Goal: Task Accomplishment & Management: Use online tool/utility

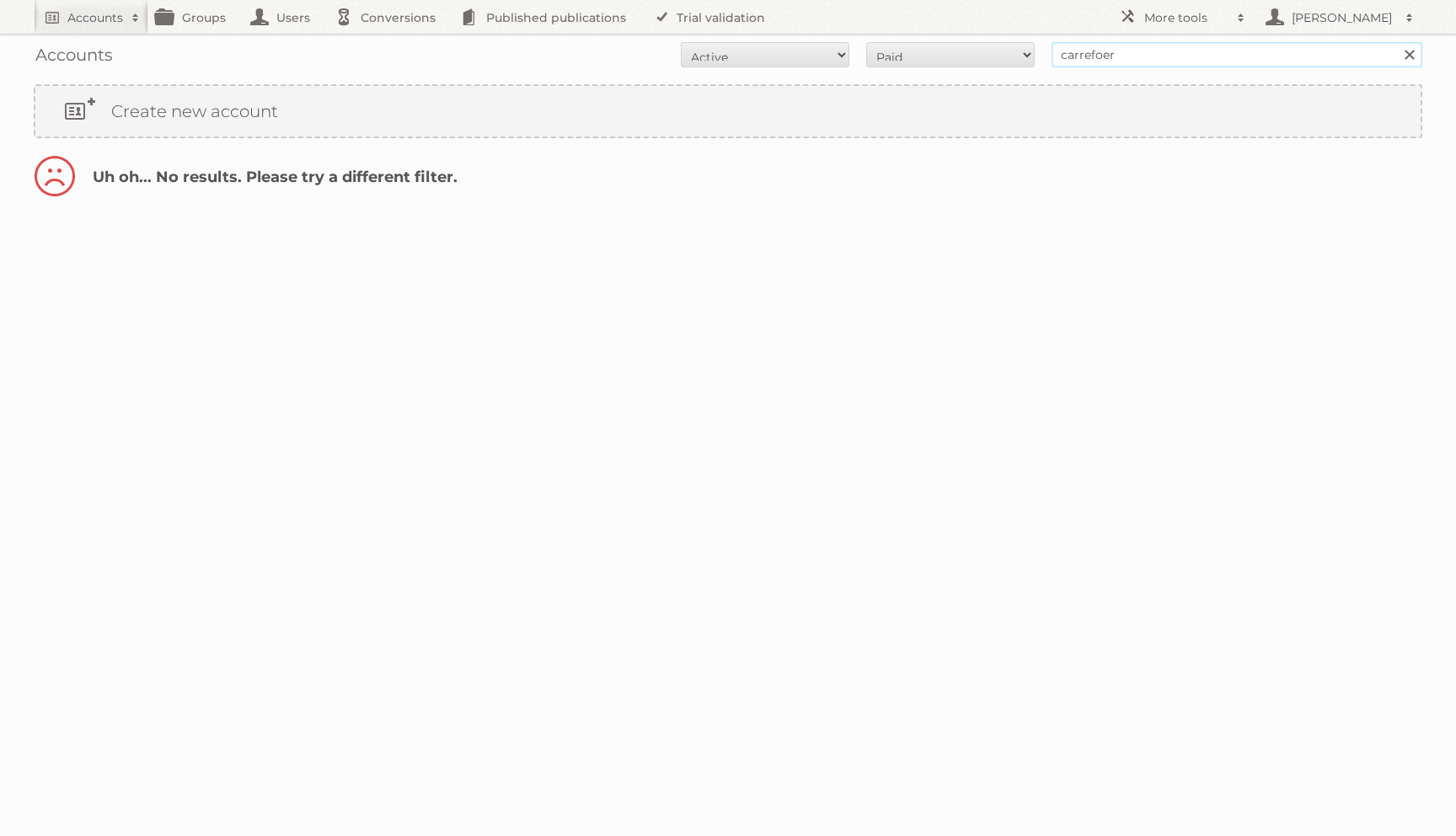
click at [1127, 60] on input "carrefoer" at bounding box center [1237, 55] width 371 height 26
type input "carrefour"
click at [1396, 42] on input "Search" at bounding box center [1409, 55] width 26 height 26
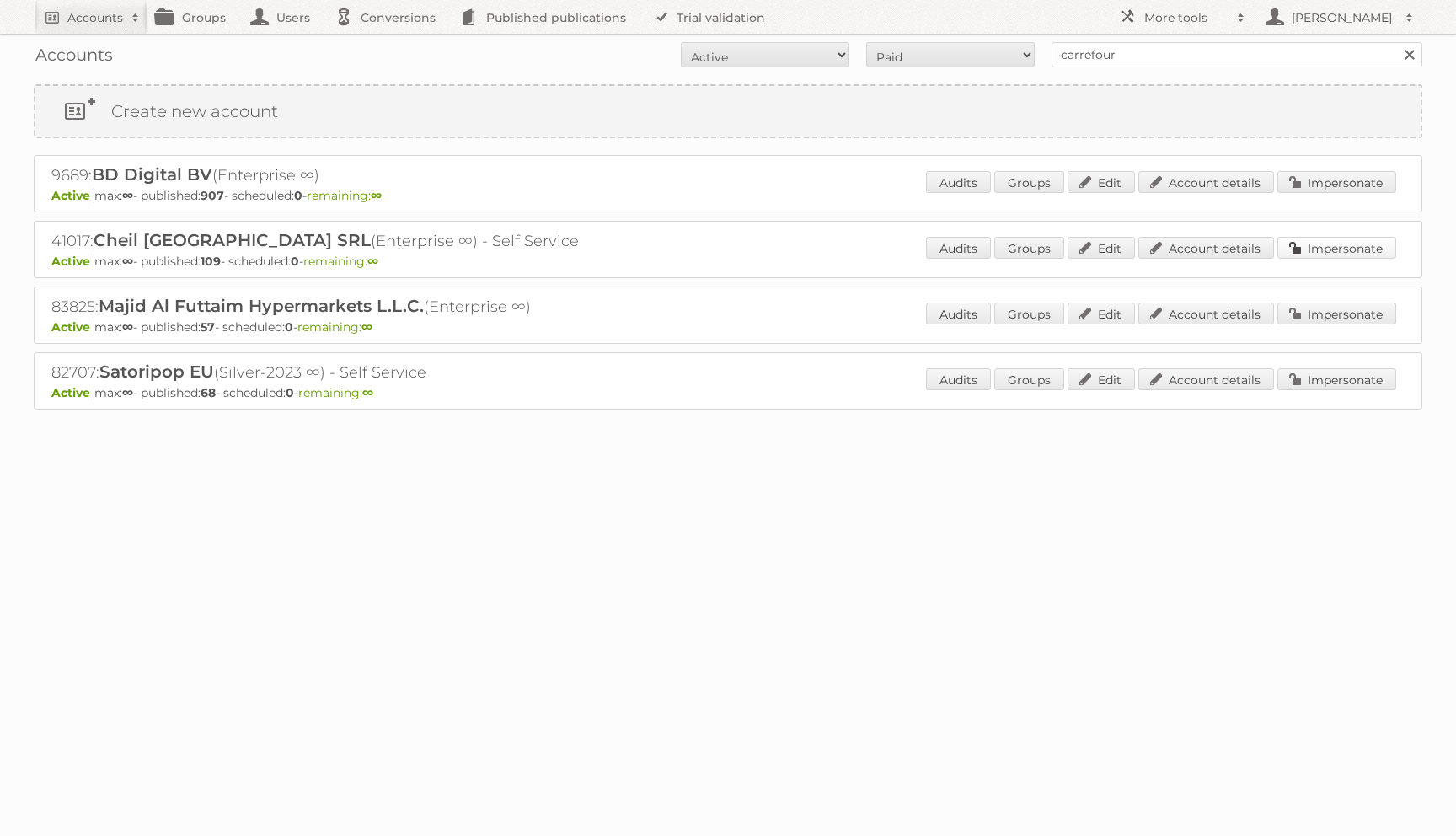
click at [1294, 248] on link "Impersonate" at bounding box center [1336, 247] width 119 height 22
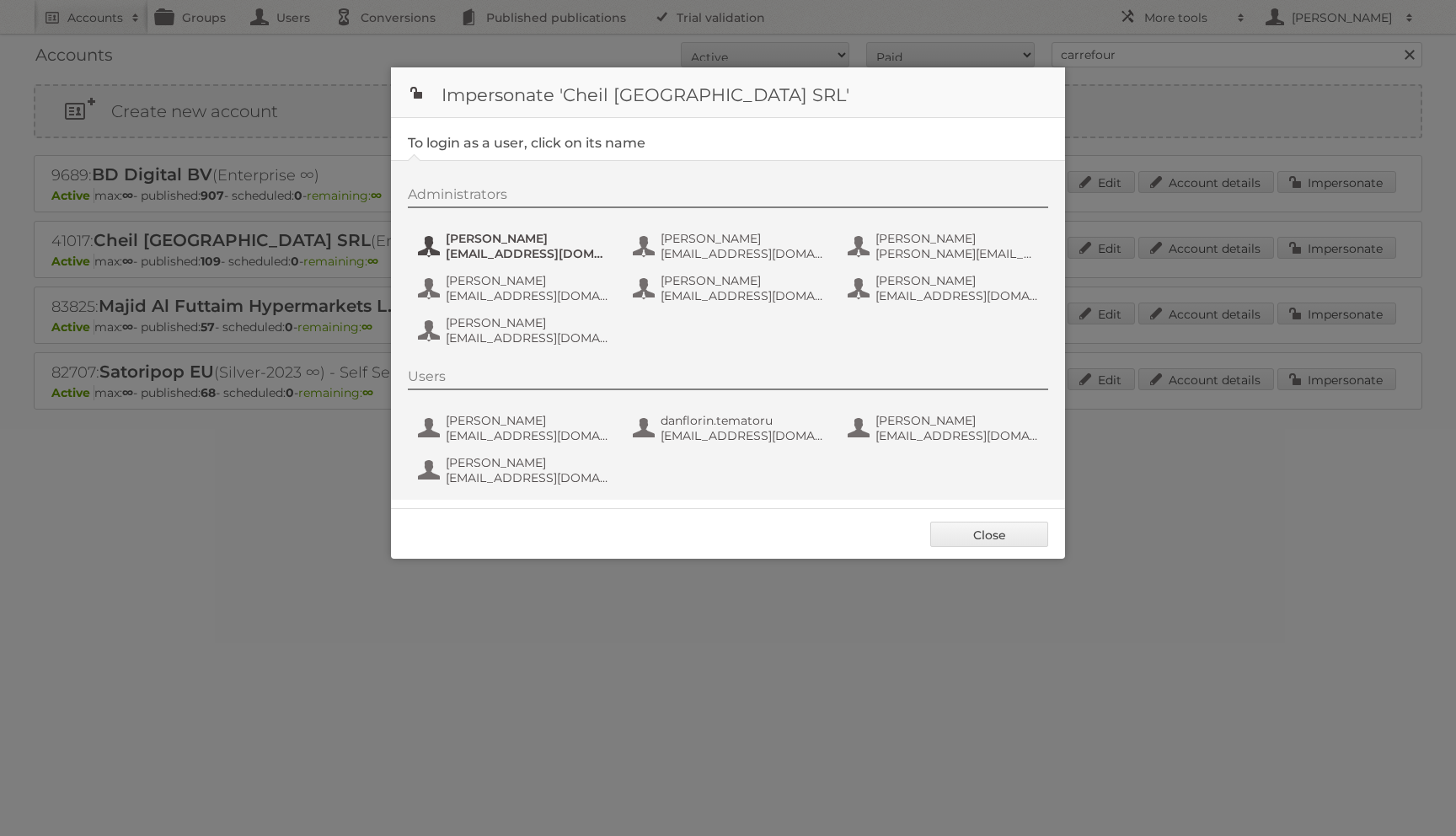
click at [544, 254] on span "[EMAIL_ADDRESS][DOMAIN_NAME]" at bounding box center [527, 253] width 164 height 15
